Goal: Obtain resource: Obtain resource

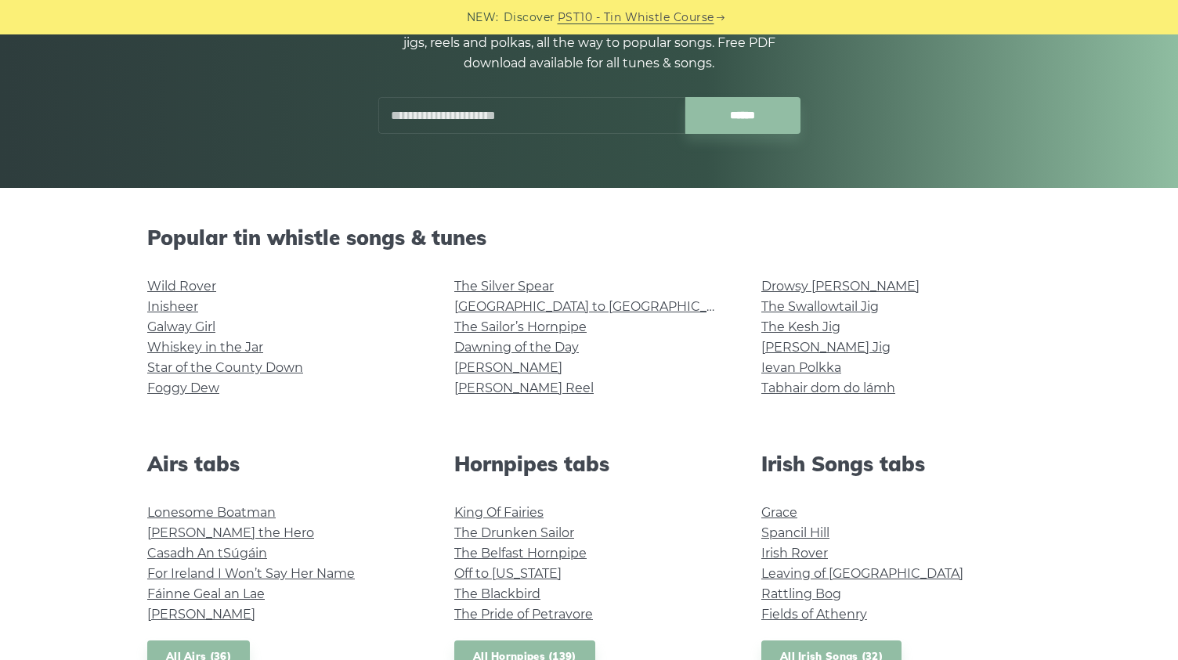
scroll to position [261, 0]
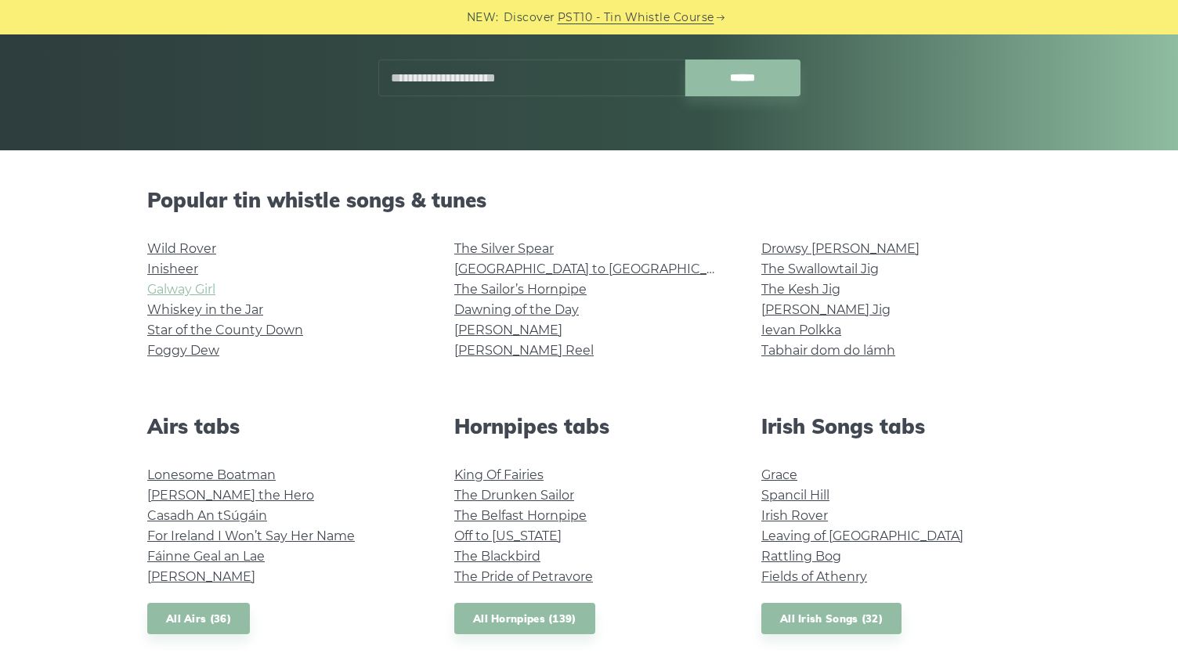
click at [190, 289] on link "Galway Girl" at bounding box center [181, 289] width 68 height 15
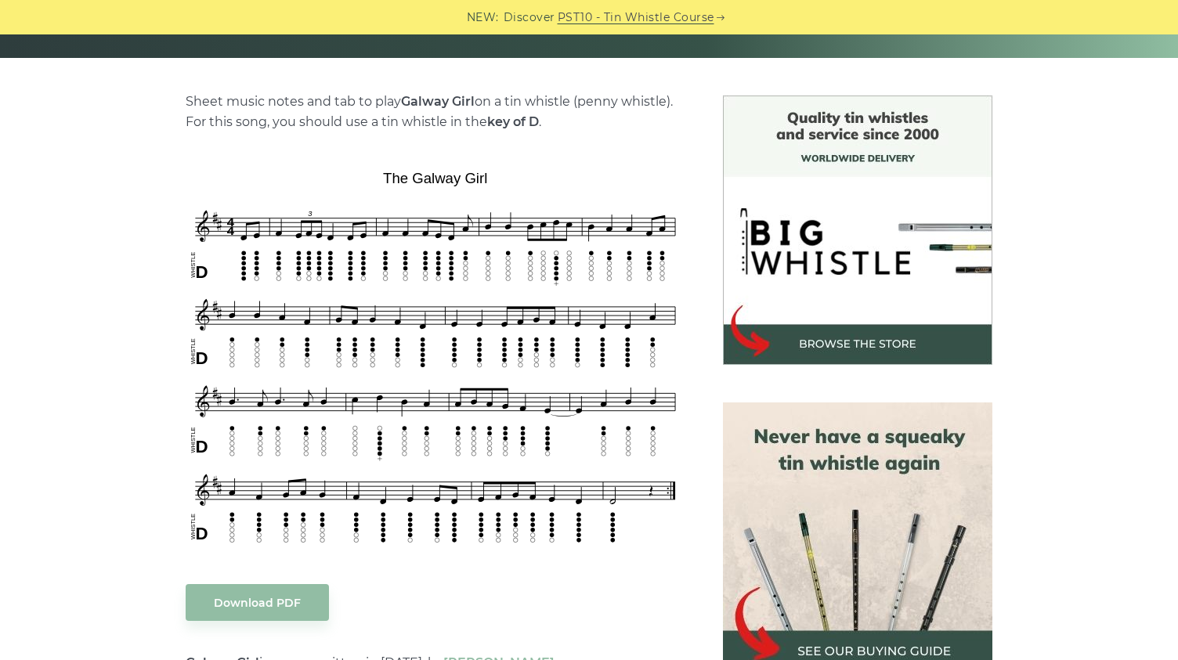
scroll to position [392, 0]
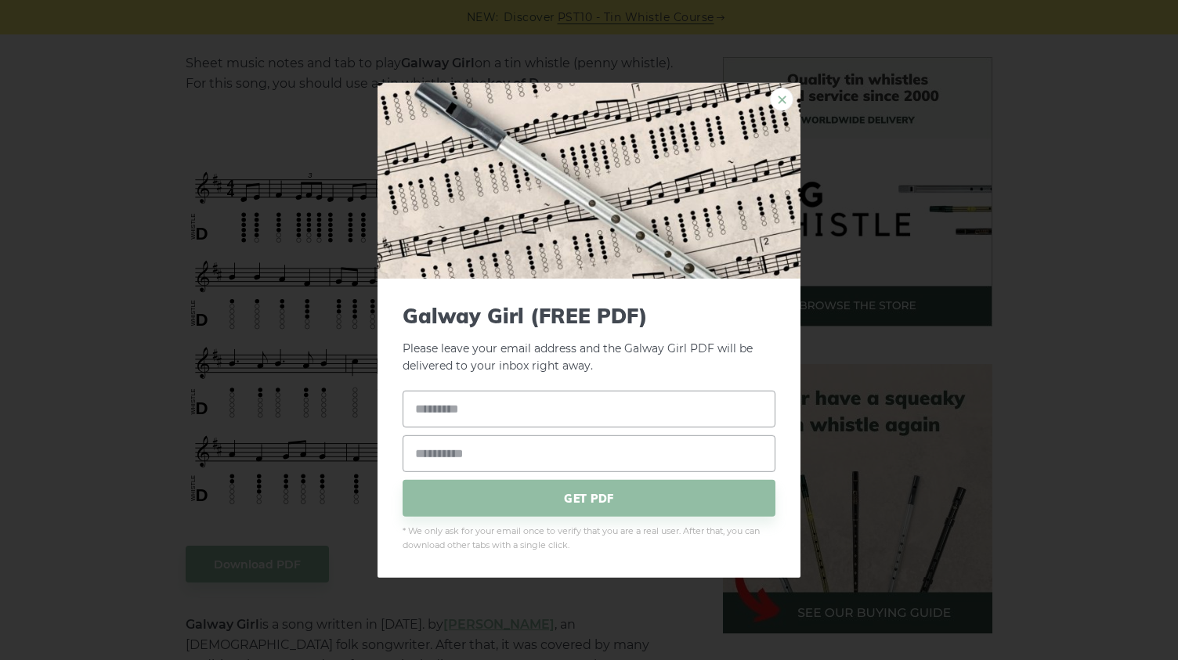
click at [783, 92] on link "×" at bounding box center [782, 99] width 24 height 24
click at [780, 103] on link "×" at bounding box center [782, 99] width 24 height 24
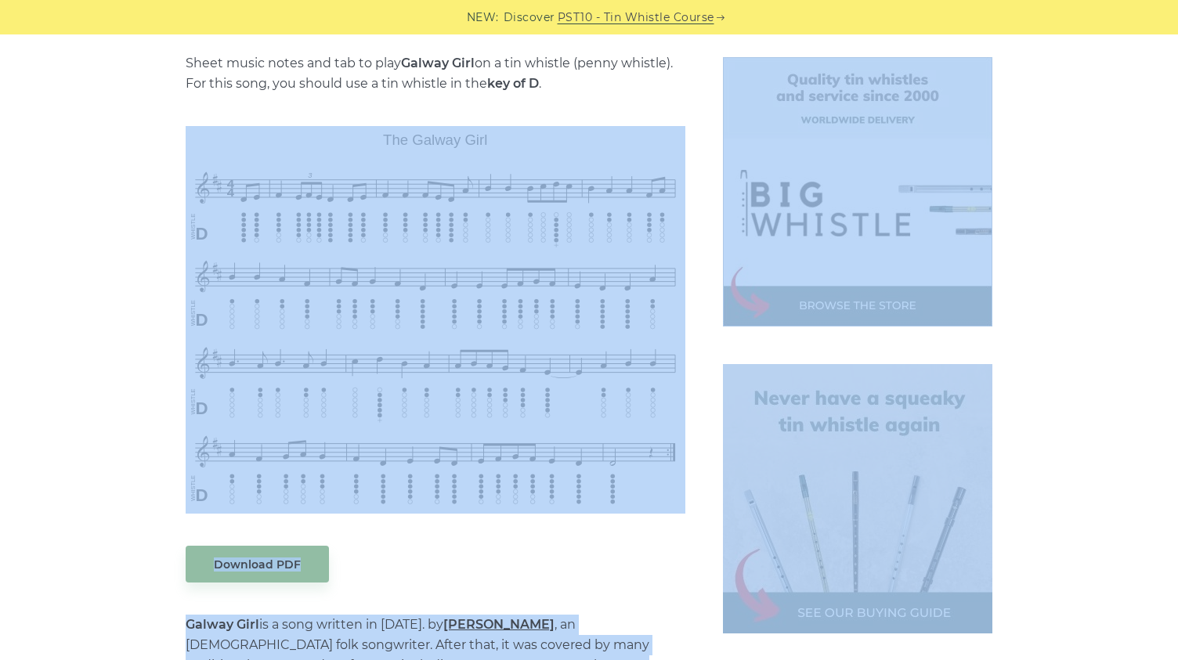
drag, startPoint x: 711, startPoint y: 512, endPoint x: 600, endPoint y: 472, distance: 118.5
click at [628, 491] on div "Sheet music notes and tab to play Galway Girl on a tin whistle (penny whistle).…" at bounding box center [588, 646] width 921 height 1178
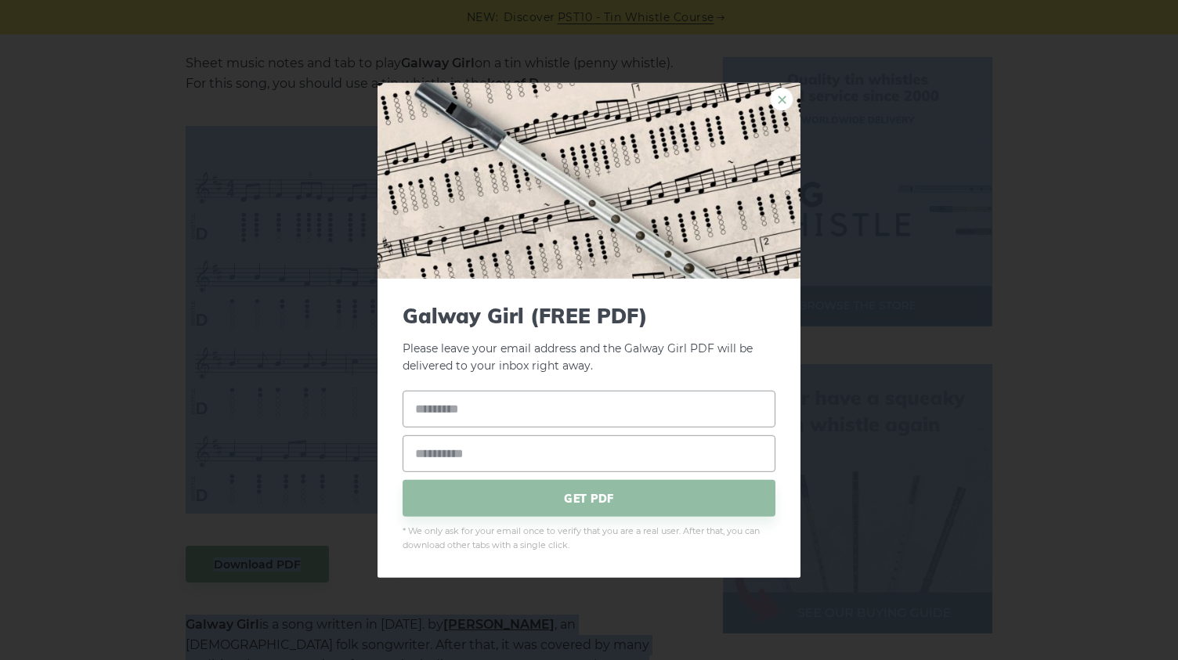
click at [777, 92] on link "×" at bounding box center [782, 99] width 24 height 24
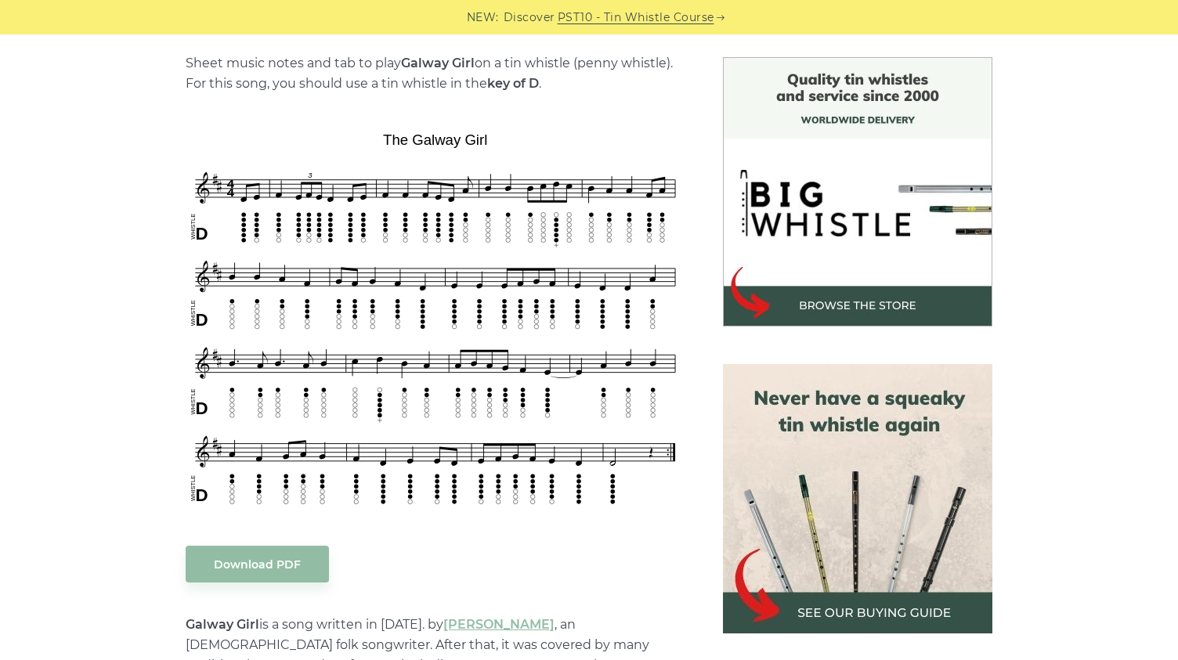
click at [48, 447] on div "Sheet music notes and tab to play Galway Girl on a tin whistle (penny whistle).…" at bounding box center [589, 646] width 1178 height 1178
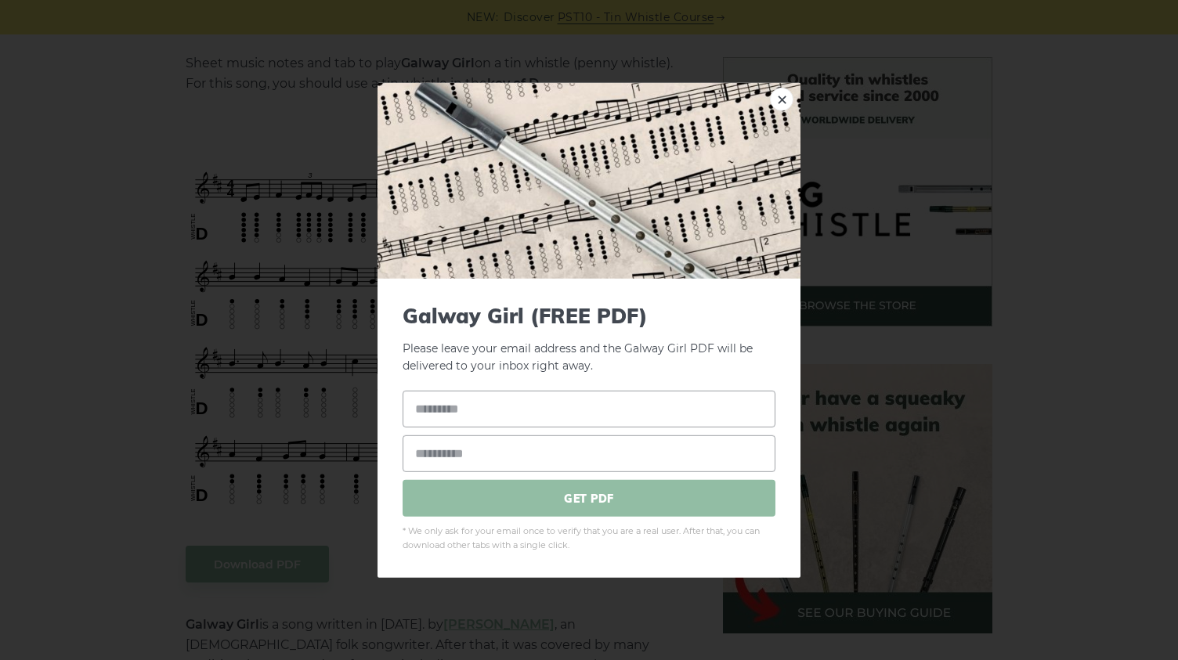
drag, startPoint x: 678, startPoint y: 503, endPoint x: 642, endPoint y: 508, distance: 36.3
click at [780, 103] on link "×" at bounding box center [782, 99] width 24 height 24
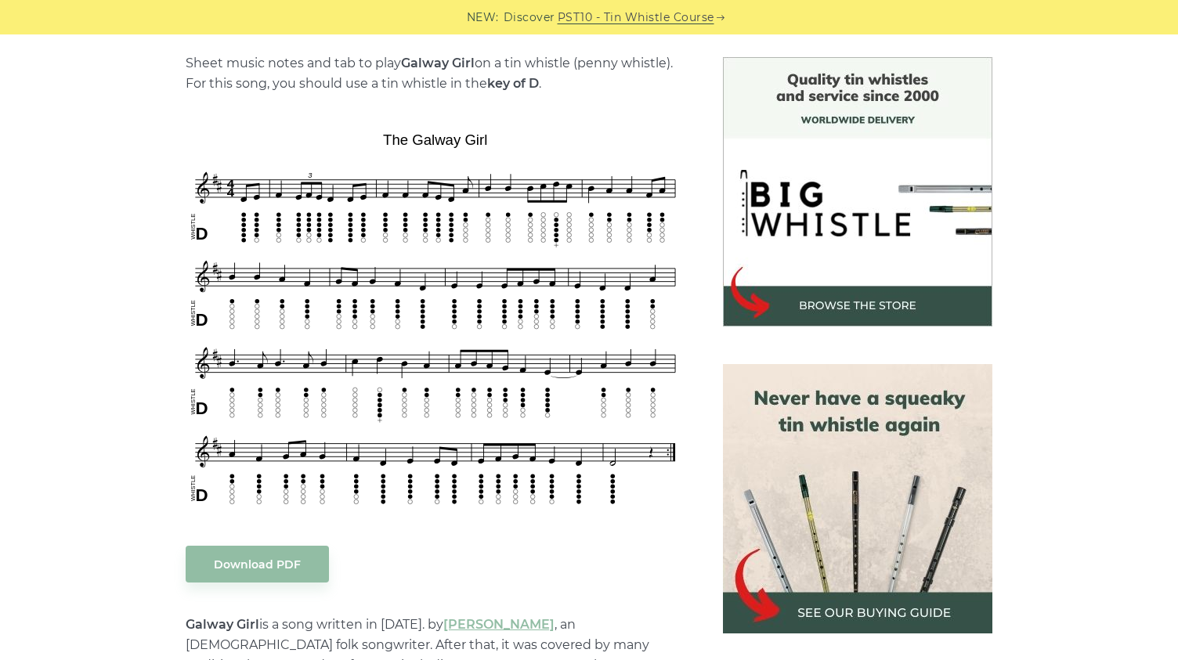
drag, startPoint x: 88, startPoint y: 150, endPoint x: 660, endPoint y: 496, distance: 668.6
click at [660, 496] on div "Sheet music notes and tab to play Galway Girl on a tin whistle (penny whistle).…" at bounding box center [589, 646] width 1178 height 1178
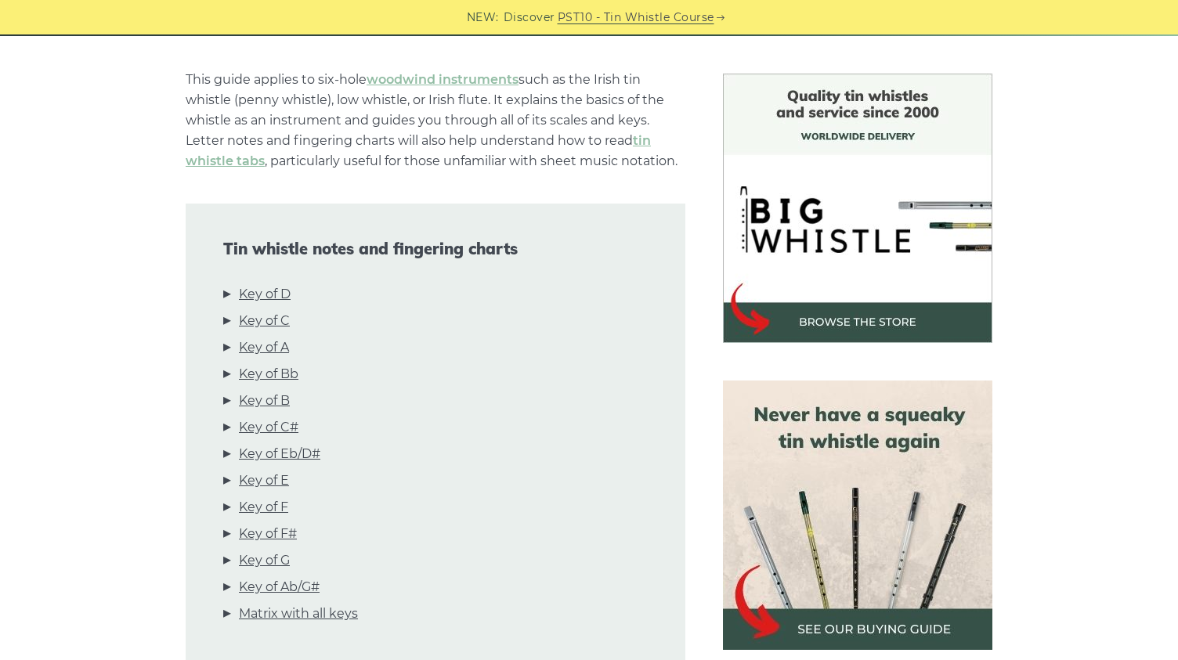
scroll to position [523, 0]
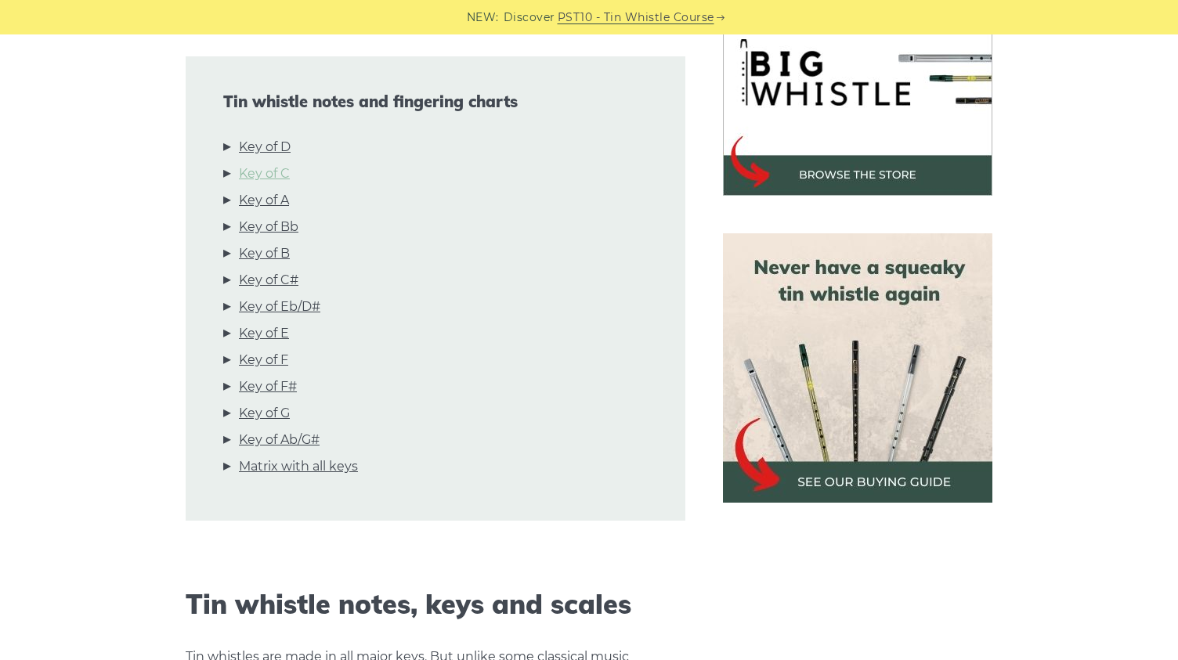
click at [278, 179] on link "Key of C" at bounding box center [264, 174] width 51 height 20
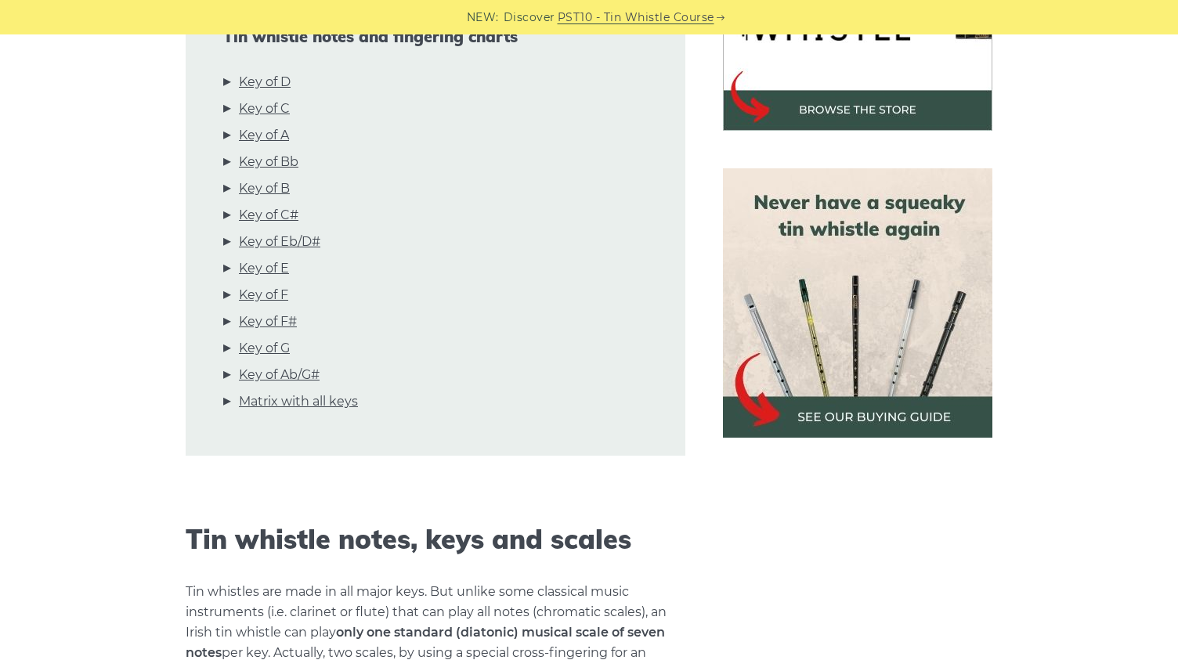
scroll to position [528, 0]
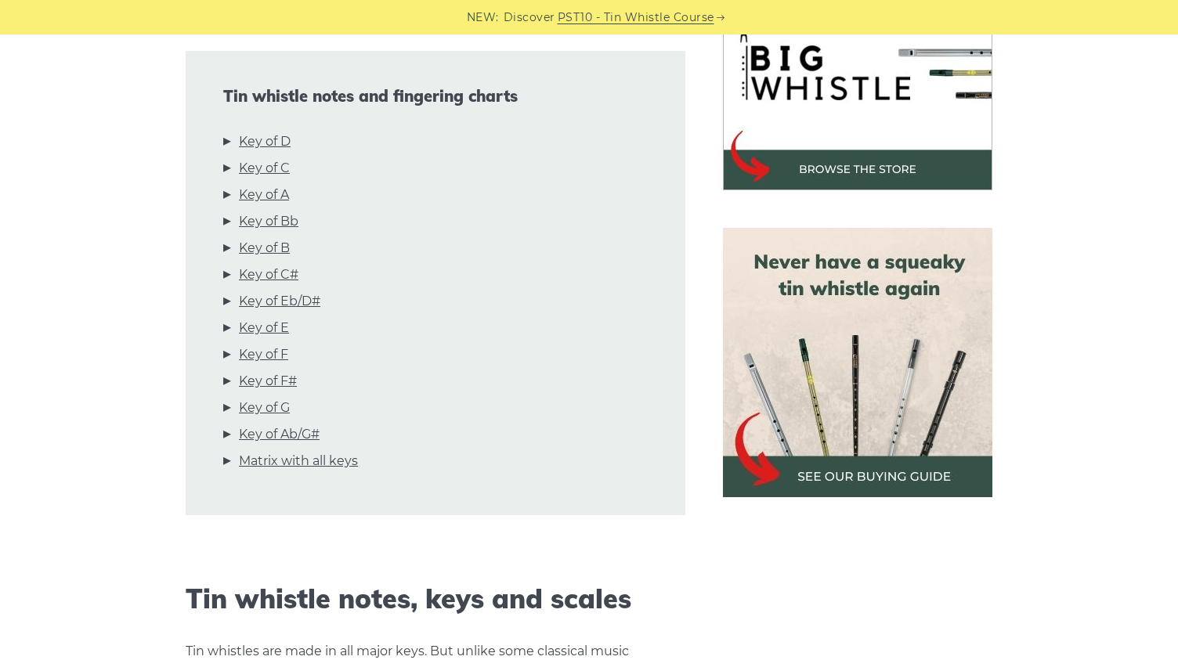
click at [308, 465] on link "Matrix with all keys" at bounding box center [298, 461] width 119 height 20
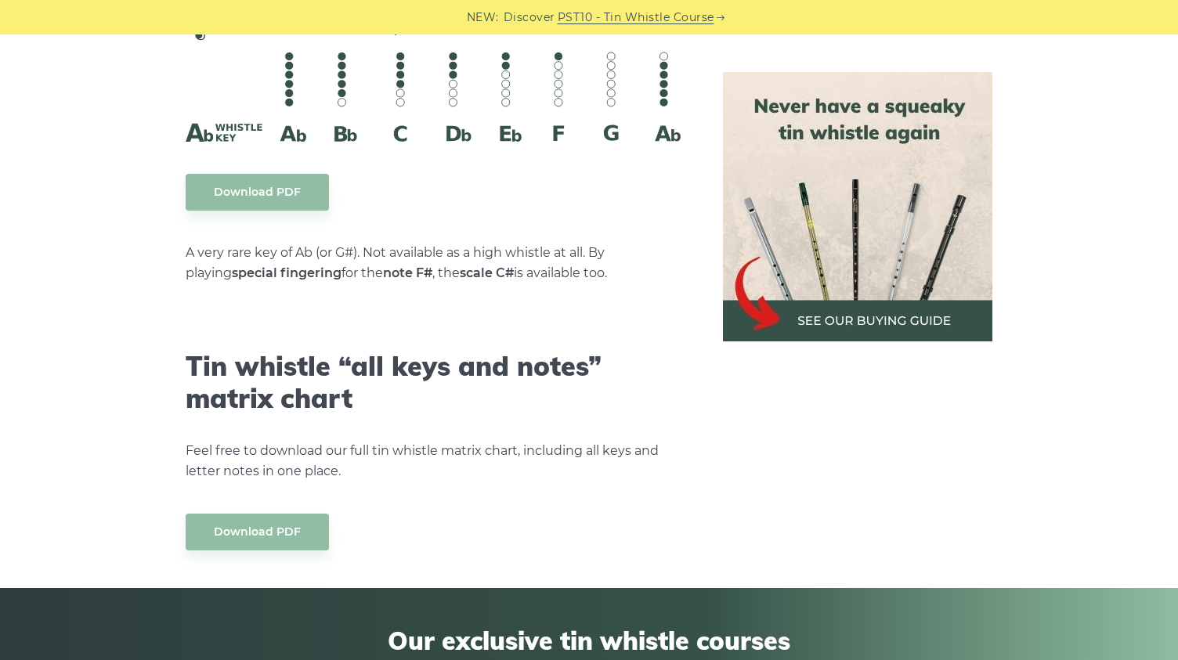
scroll to position [8724, 0]
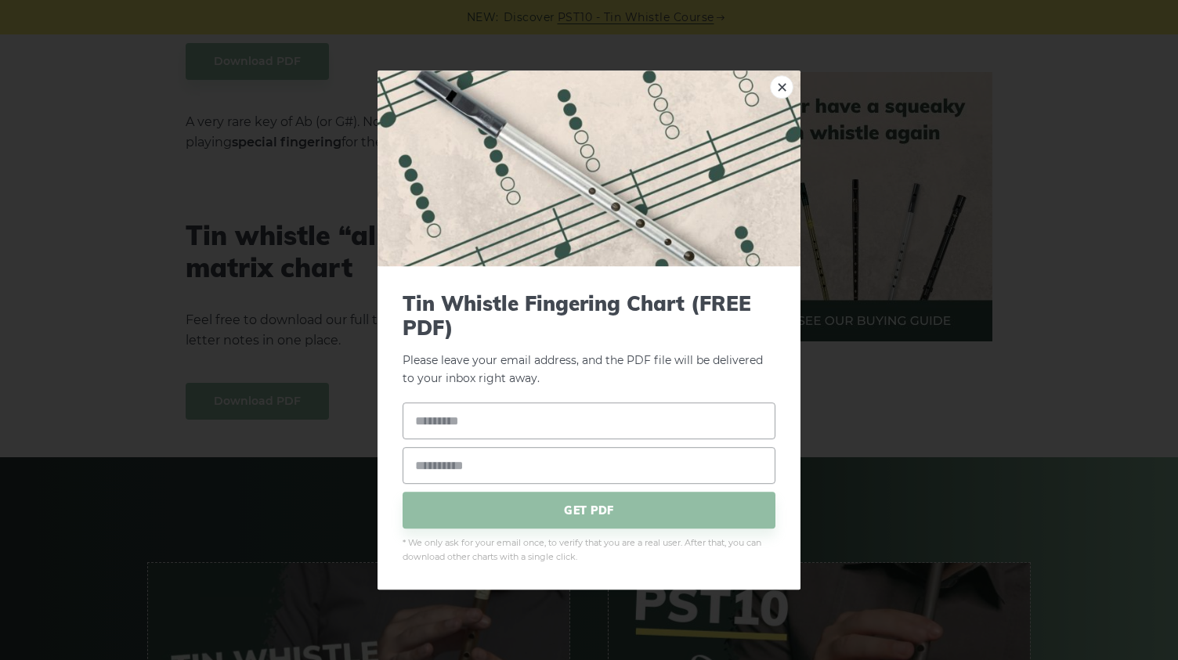
click at [622, 511] on span "GET PDF" at bounding box center [589, 511] width 373 height 37
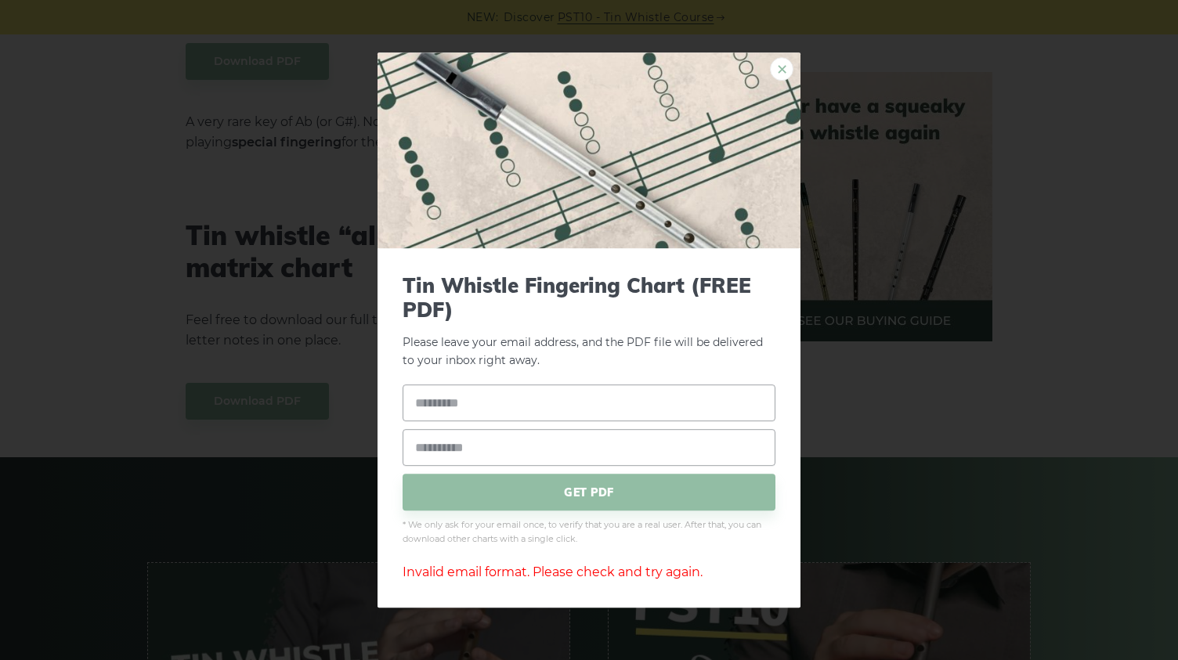
click at [780, 70] on link "×" at bounding box center [782, 69] width 24 height 24
